Goal: Find specific page/section: Find specific page/section

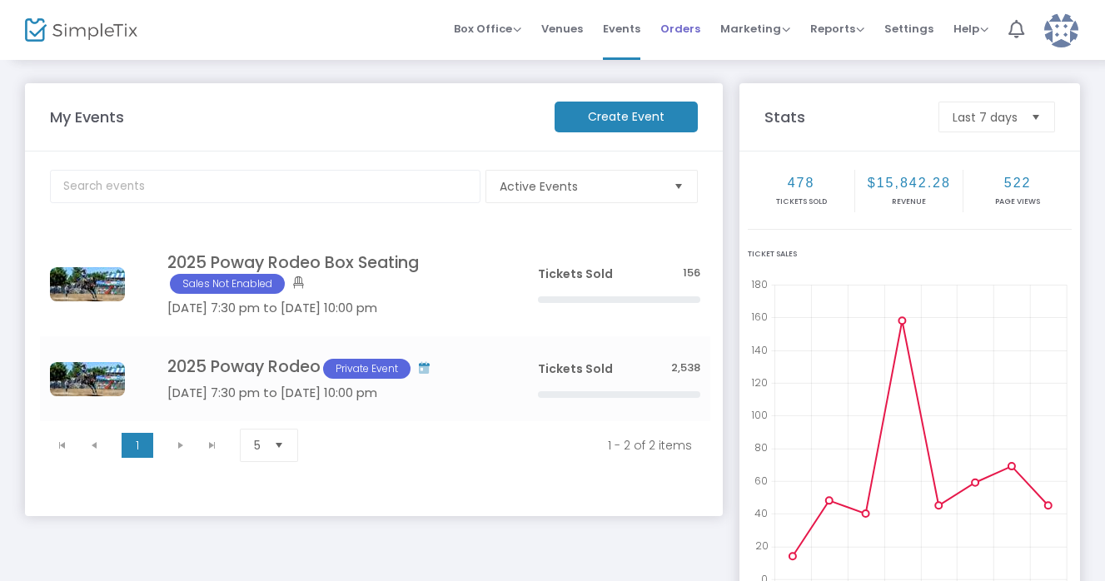
click at [695, 31] on span "Orders" at bounding box center [680, 28] width 40 height 42
